Goal: Task Accomplishment & Management: Use online tool/utility

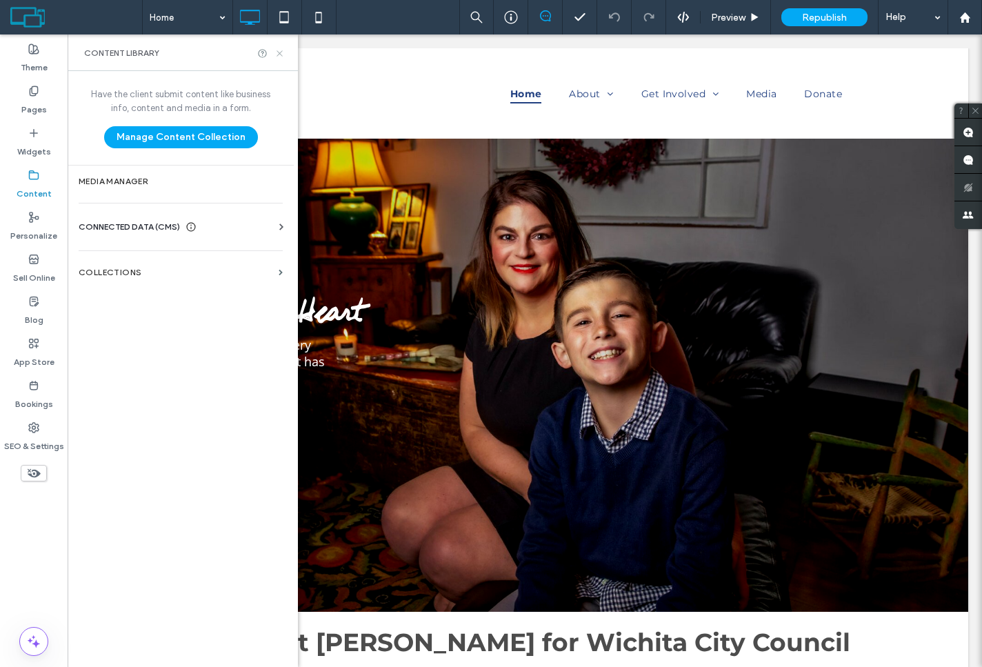
click at [282, 57] on icon at bounding box center [279, 53] width 10 height 10
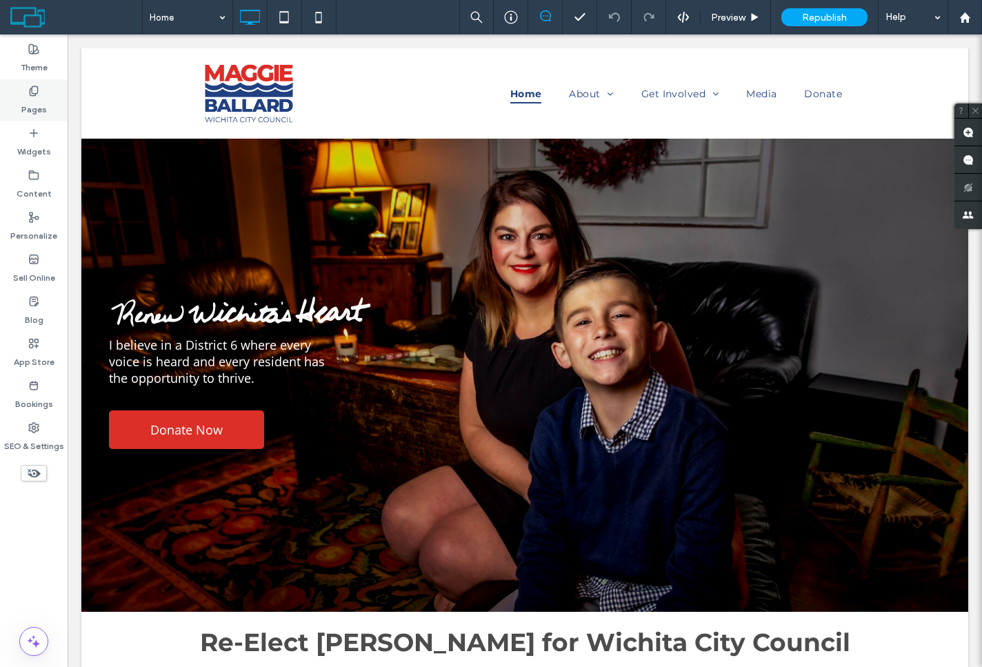
click at [24, 99] on label "Pages" at bounding box center [34, 106] width 26 height 19
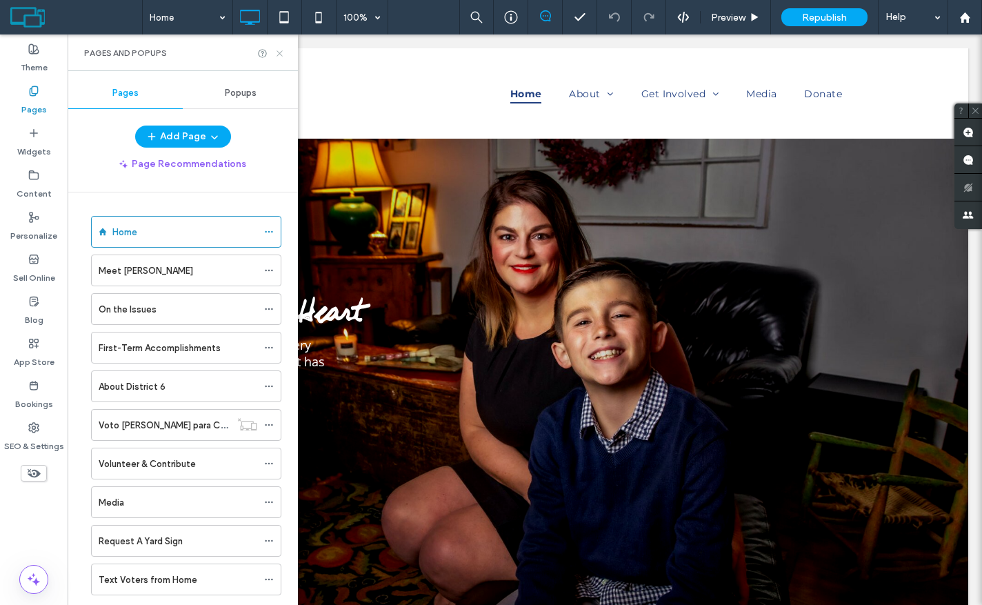
click at [284, 57] on icon at bounding box center [279, 53] width 10 height 10
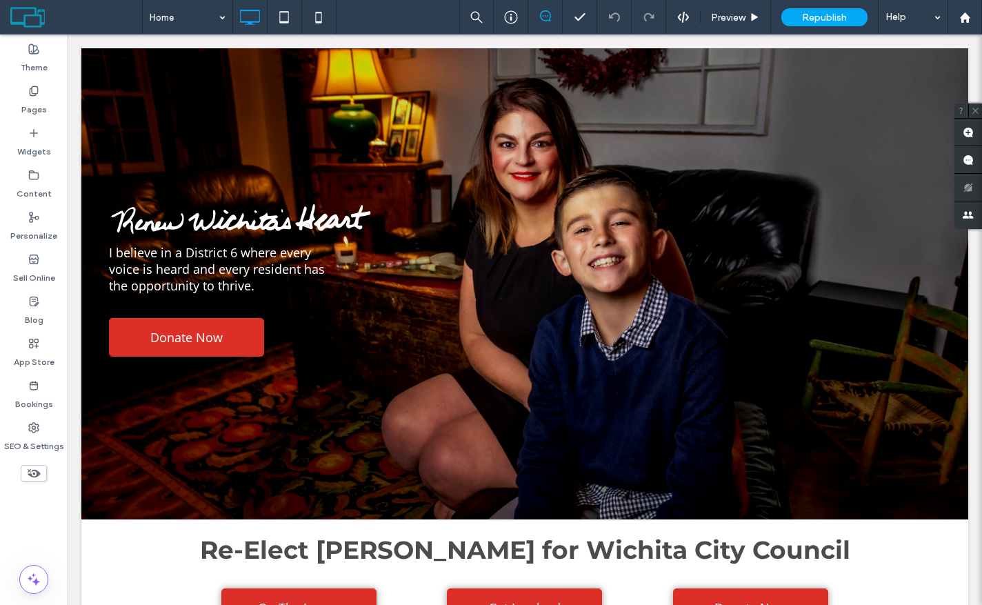
scroll to position [137, 0]
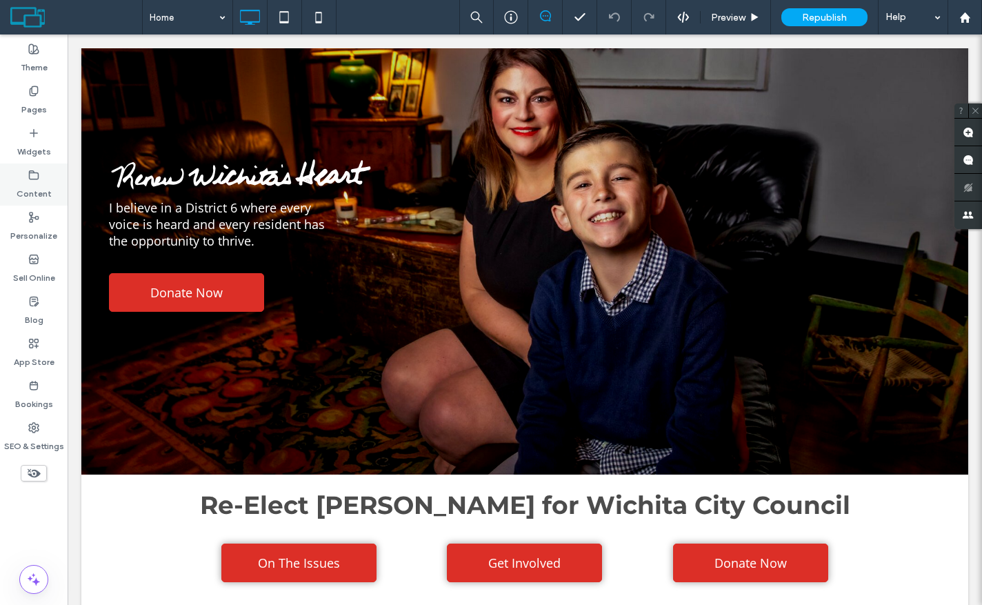
click at [48, 176] on div "Content" at bounding box center [34, 184] width 68 height 42
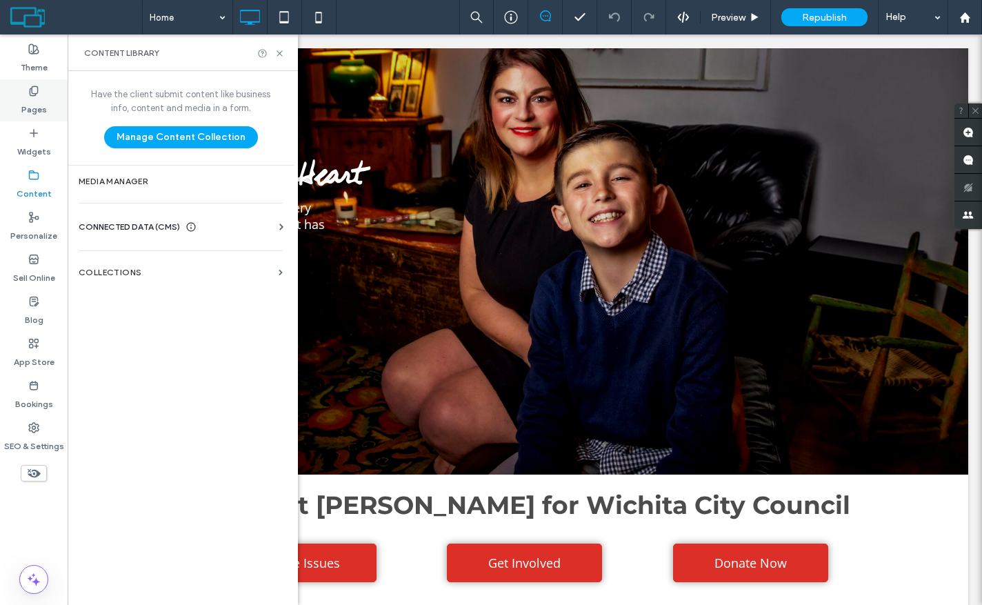
click at [31, 98] on label "Pages" at bounding box center [34, 106] width 26 height 19
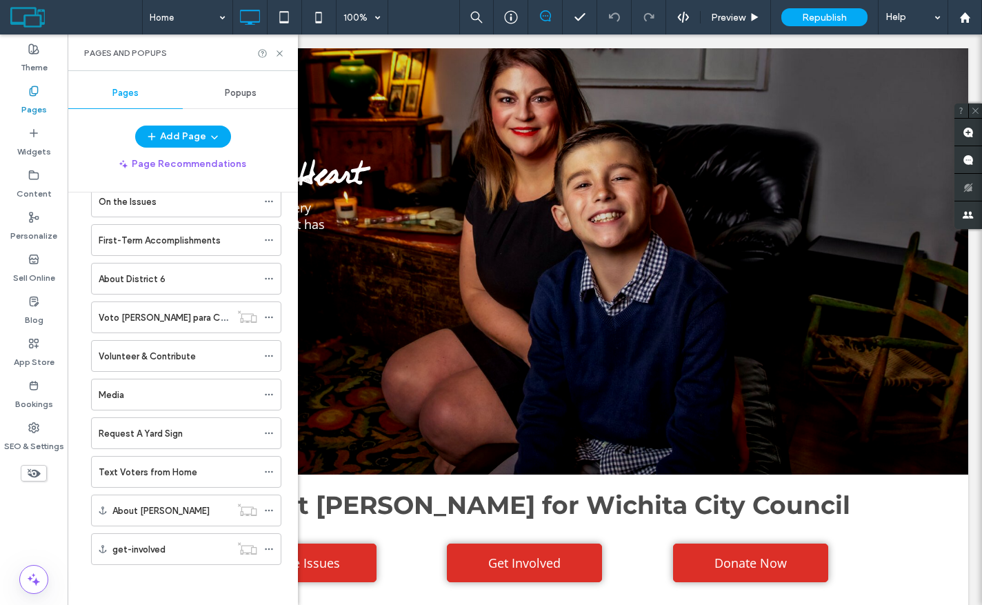
scroll to position [109, 0]
drag, startPoint x: 242, startPoint y: 188, endPoint x: 237, endPoint y: 199, distance: 12.7
click at [237, 199] on div "Add Page Page Recommendations Home Meet Maggie On the Issues First-Term Accompl…" at bounding box center [183, 361] width 230 height 472
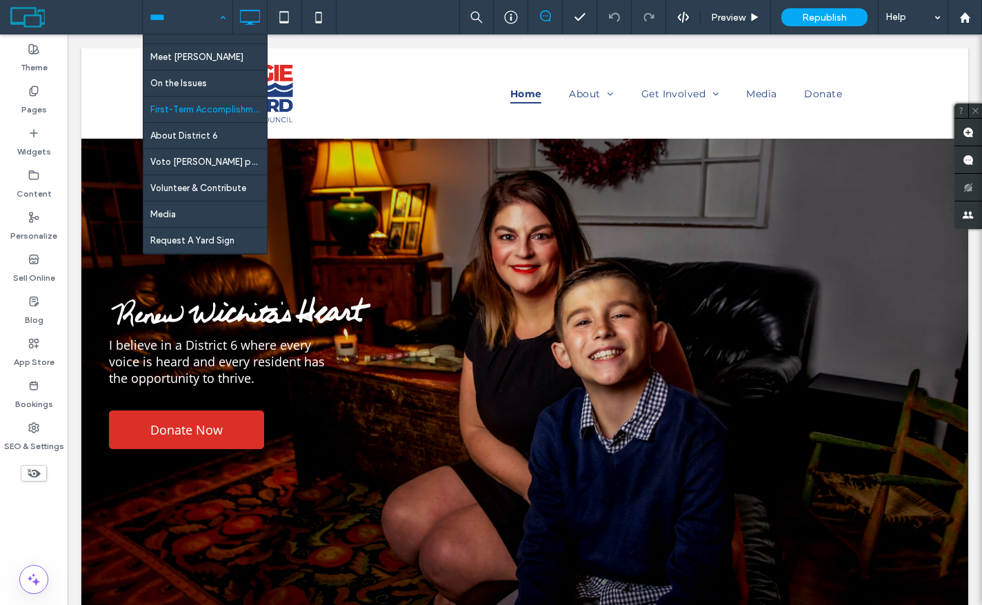
scroll to position [41, 0]
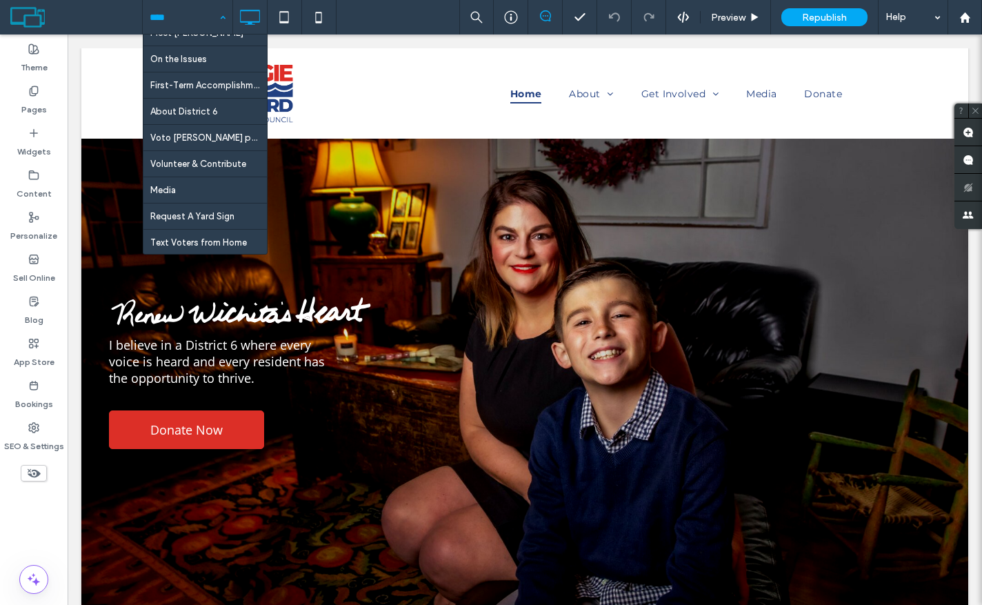
click at [212, 18] on div "Home Meet [PERSON_NAME] On the Issues First-Term Accomplishments About District…" at bounding box center [188, 17] width 90 height 34
